Goal: Task Accomplishment & Management: Use online tool/utility

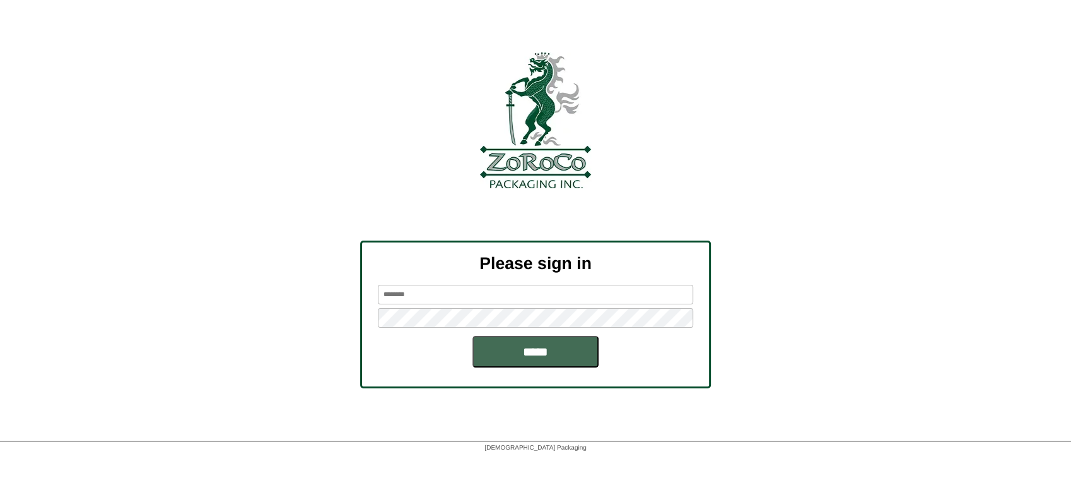
type input "********"
click at [538, 358] on input "*****" at bounding box center [536, 352] width 126 height 32
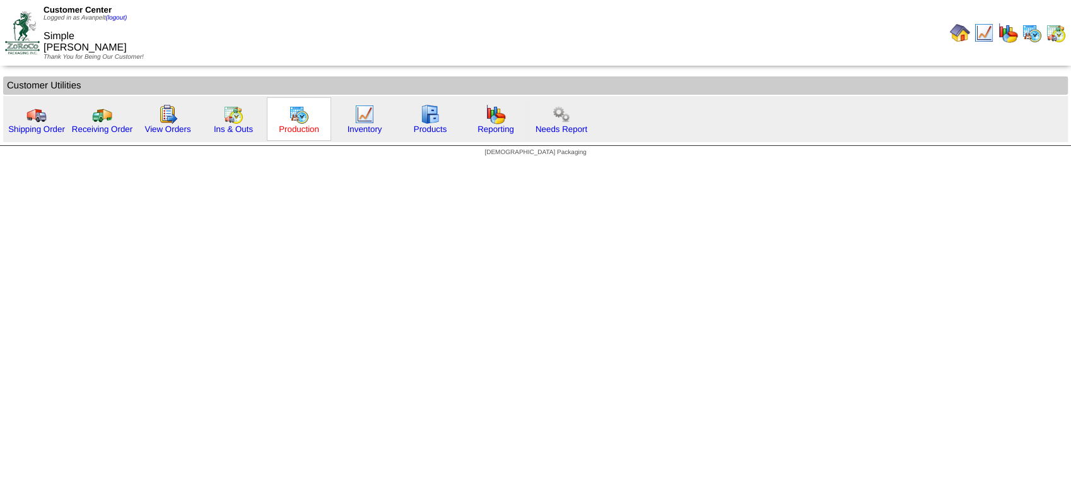
click at [300, 132] on link "Production" at bounding box center [299, 128] width 40 height 9
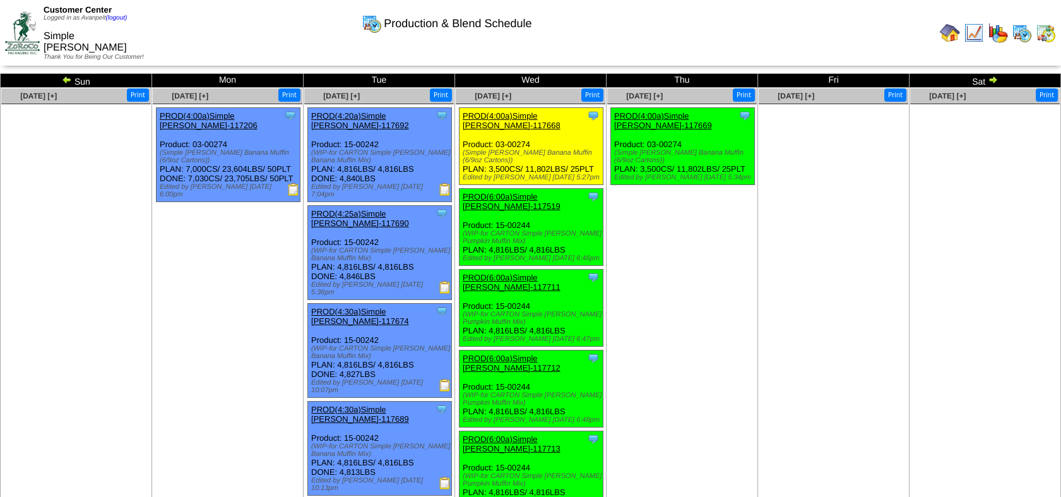
click at [997, 80] on img at bounding box center [993, 79] width 10 height 10
